Goal: Information Seeking & Learning: Learn about a topic

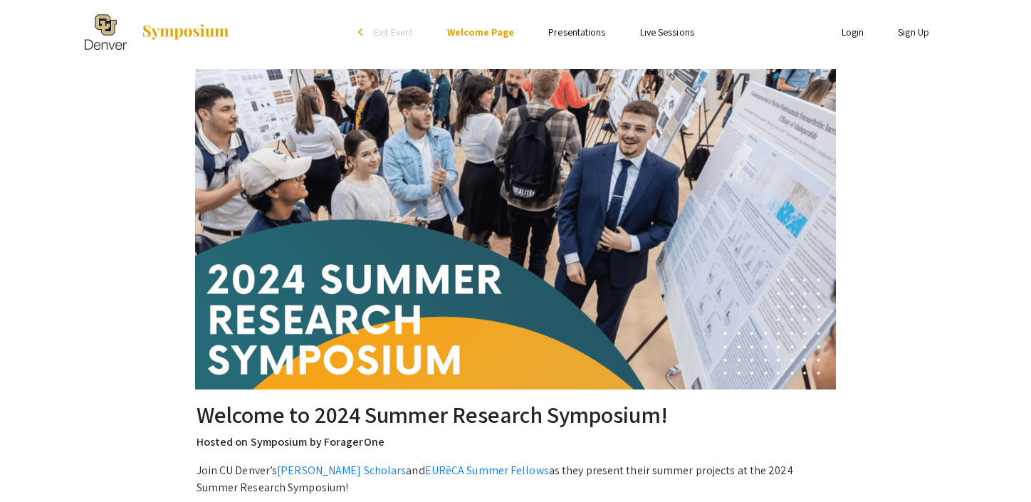
click at [575, 35] on link "Presentations" at bounding box center [576, 32] width 57 height 13
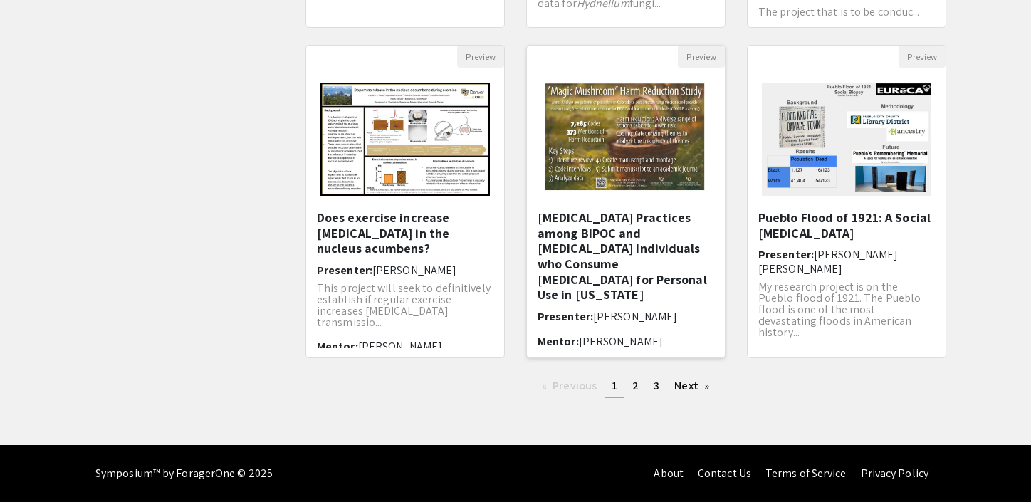
scroll to position [442, 0]
click at [684, 387] on link "Next page" at bounding box center [691, 385] width 49 height 21
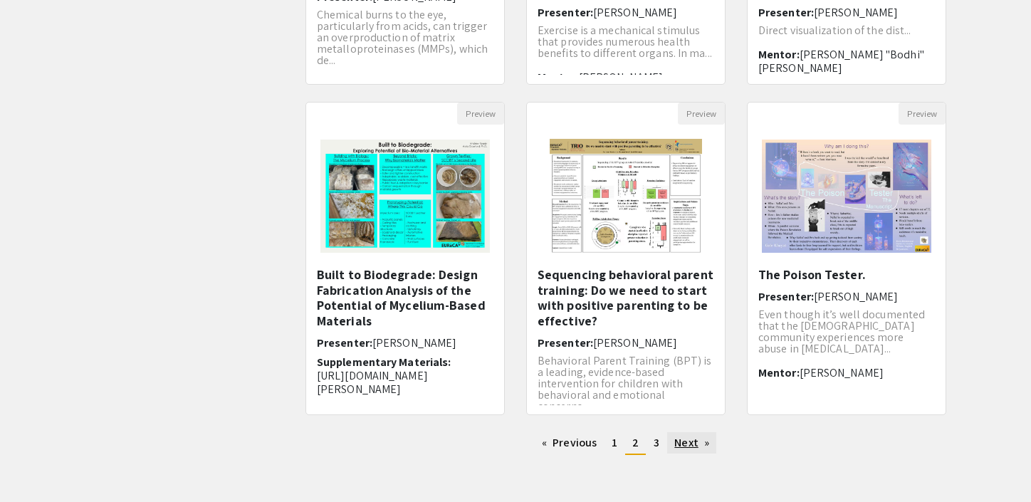
click at [686, 444] on link "Next page" at bounding box center [691, 442] width 49 height 21
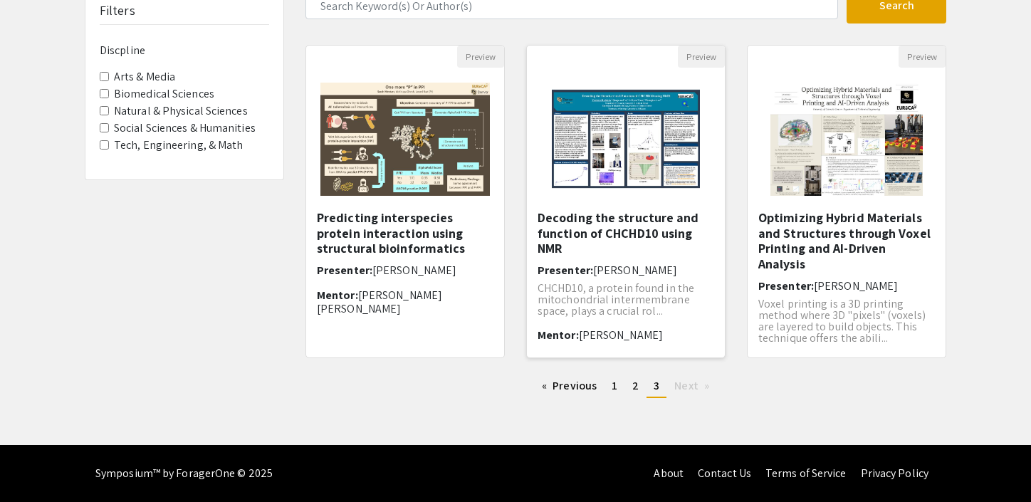
scroll to position [112, 0]
click at [617, 389] on span "1" at bounding box center [615, 385] width 6 height 15
